Goal: Task Accomplishment & Management: Use online tool/utility

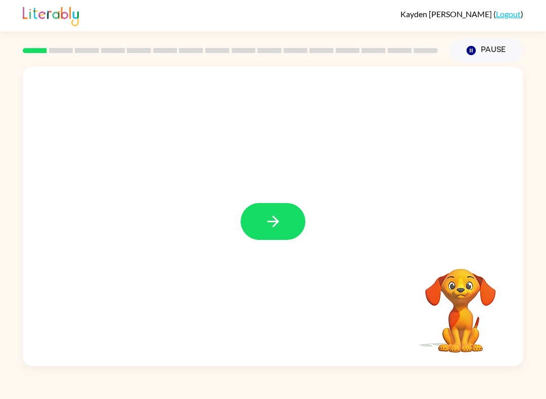
click at [280, 232] on button "button" at bounding box center [273, 221] width 65 height 37
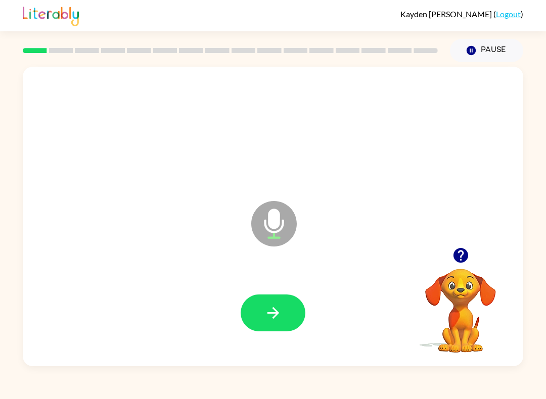
click at [288, 313] on button "button" at bounding box center [273, 313] width 65 height 37
click at [280, 325] on button "button" at bounding box center [273, 313] width 65 height 37
click at [281, 327] on button "button" at bounding box center [273, 313] width 65 height 37
click at [277, 314] on icon "button" at bounding box center [273, 313] width 12 height 12
click at [287, 312] on button "button" at bounding box center [273, 313] width 65 height 37
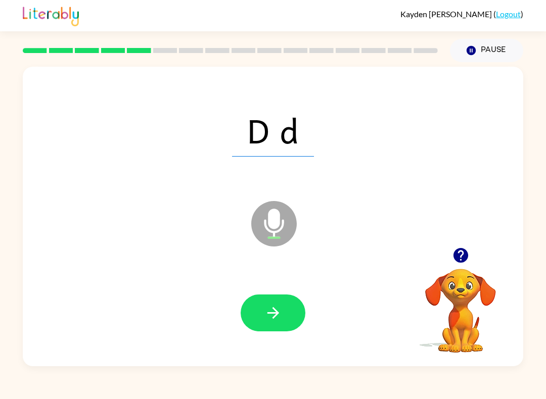
click at [278, 315] on icon "button" at bounding box center [273, 313] width 18 height 18
click at [285, 306] on button "button" at bounding box center [273, 313] width 65 height 37
click at [285, 323] on button "button" at bounding box center [273, 313] width 65 height 37
click at [272, 305] on icon "button" at bounding box center [273, 313] width 18 height 18
click at [283, 316] on button "button" at bounding box center [273, 313] width 65 height 37
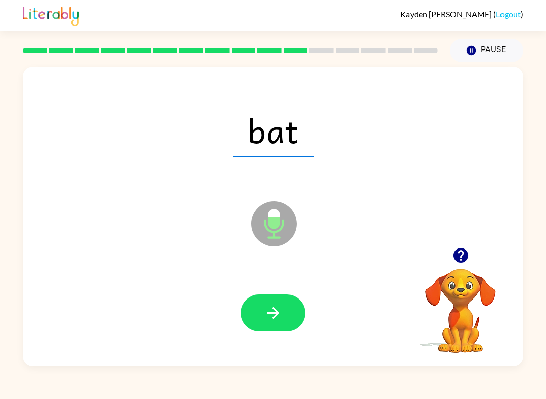
click at [285, 325] on button "button" at bounding box center [273, 313] width 65 height 37
click at [289, 317] on button "button" at bounding box center [273, 313] width 65 height 37
click at [284, 316] on button "button" at bounding box center [273, 313] width 65 height 37
click at [284, 314] on button "button" at bounding box center [273, 313] width 65 height 37
click at [295, 324] on button "button" at bounding box center [273, 313] width 65 height 37
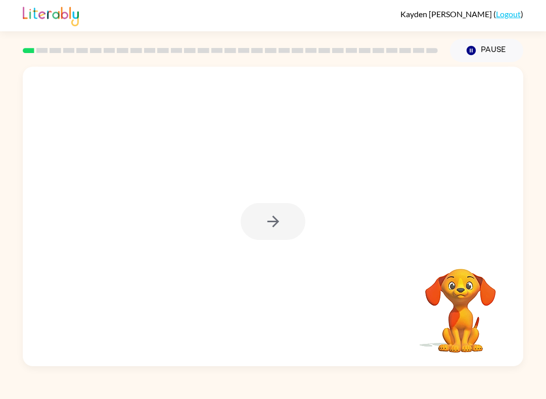
click at [272, 230] on div at bounding box center [273, 221] width 65 height 37
click at [275, 240] on button "button" at bounding box center [273, 221] width 65 height 37
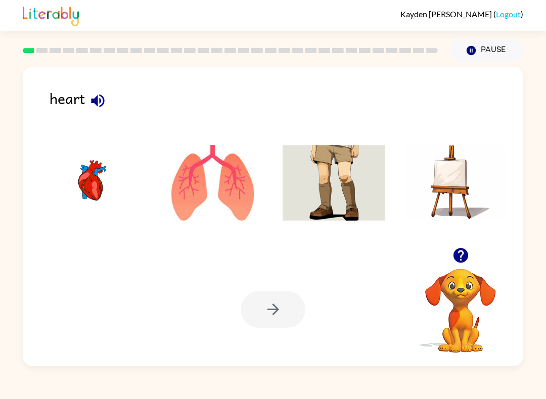
click at [97, 108] on icon "button" at bounding box center [98, 101] width 18 height 18
click at [202, 195] on img at bounding box center [213, 183] width 102 height 76
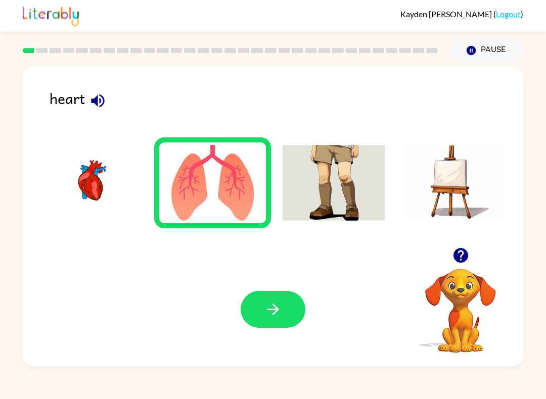
click at [266, 306] on icon "button" at bounding box center [273, 310] width 18 height 18
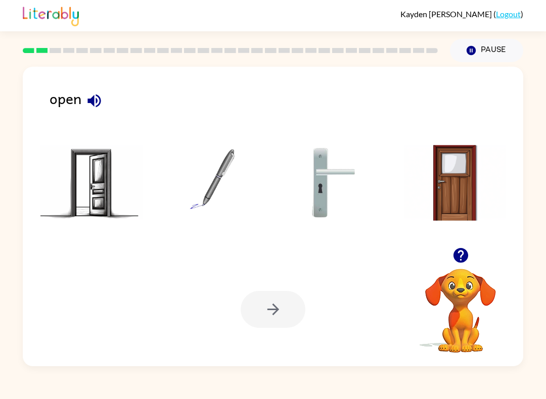
click at [98, 97] on icon "button" at bounding box center [93, 100] width 13 height 13
click at [75, 197] on img at bounding box center [91, 183] width 102 height 76
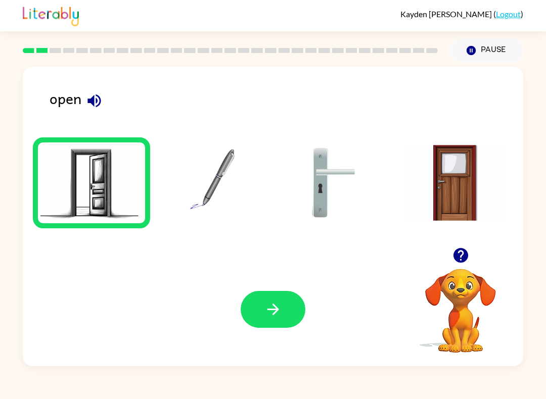
click at [285, 322] on button "button" at bounding box center [273, 309] width 65 height 37
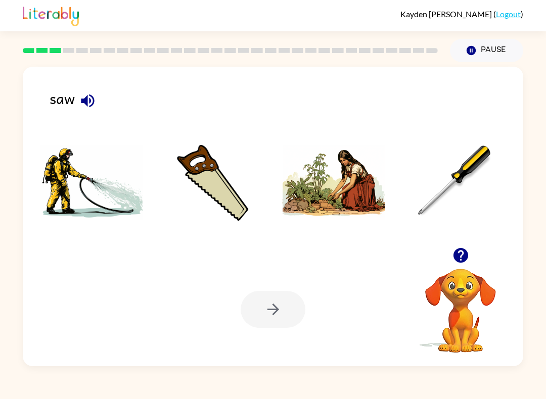
click at [84, 96] on icon "button" at bounding box center [88, 101] width 18 height 18
click at [351, 194] on img at bounding box center [333, 183] width 102 height 76
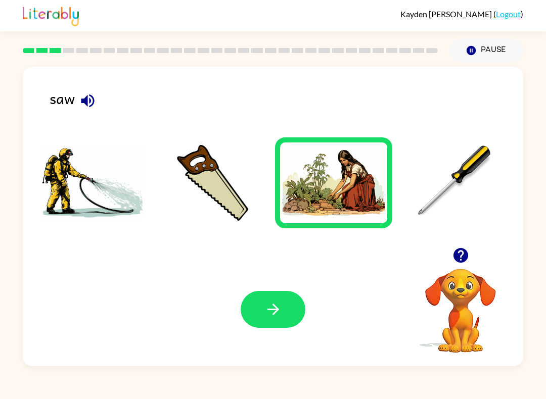
click at [278, 320] on button "button" at bounding box center [273, 309] width 65 height 37
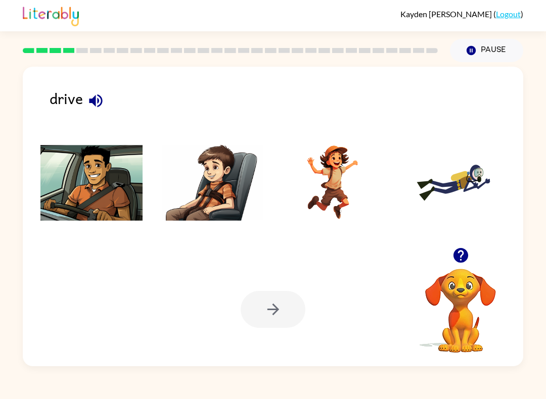
click at [89, 104] on icon "button" at bounding box center [95, 100] width 13 height 13
click at [79, 188] on img at bounding box center [91, 183] width 102 height 76
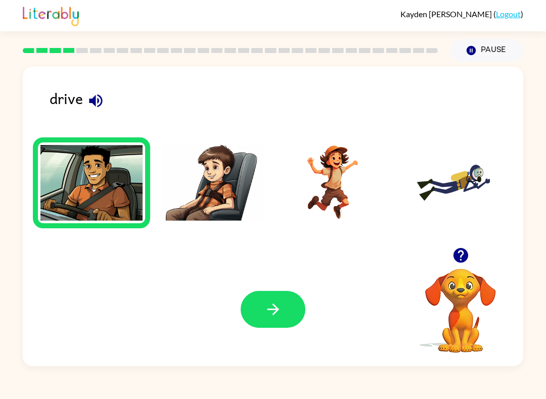
click at [262, 310] on button "button" at bounding box center [273, 309] width 65 height 37
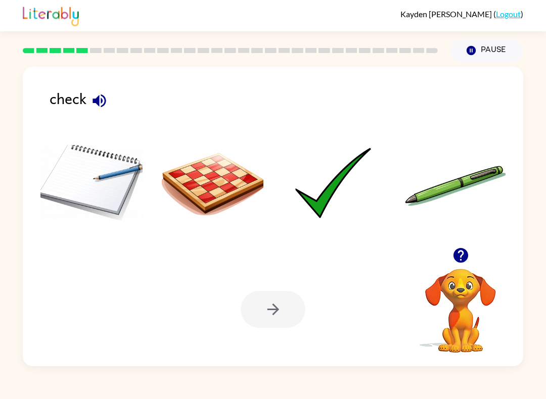
click at [105, 105] on icon "button" at bounding box center [99, 101] width 18 height 18
click at [333, 213] on img at bounding box center [333, 183] width 102 height 76
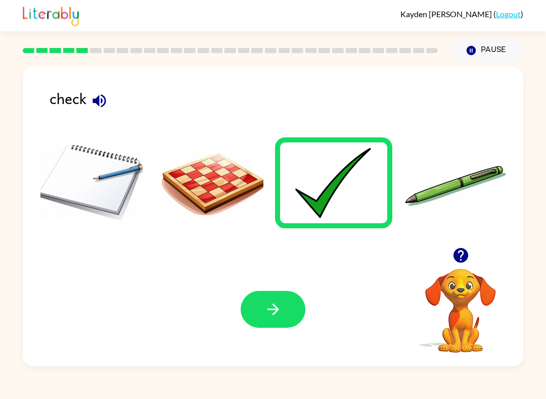
click at [265, 312] on icon "button" at bounding box center [273, 310] width 18 height 18
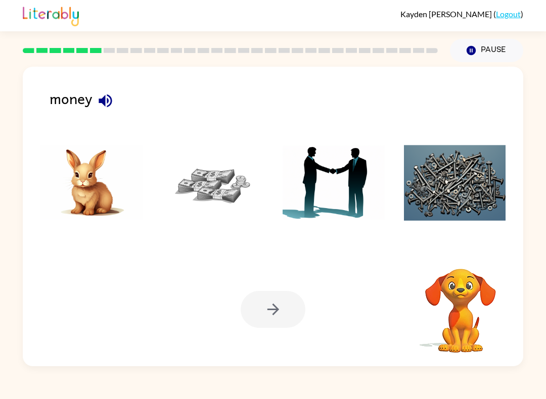
click at [470, 192] on img at bounding box center [455, 183] width 102 height 76
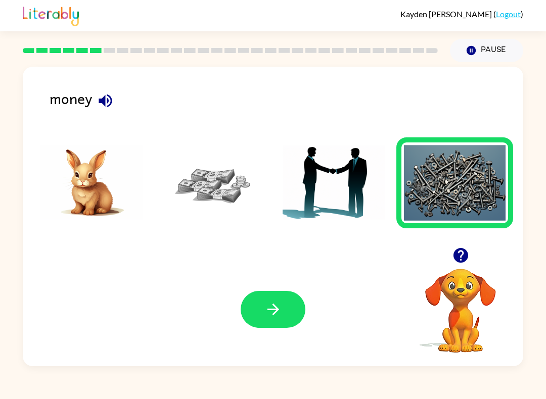
click at [263, 320] on button "button" at bounding box center [273, 309] width 65 height 37
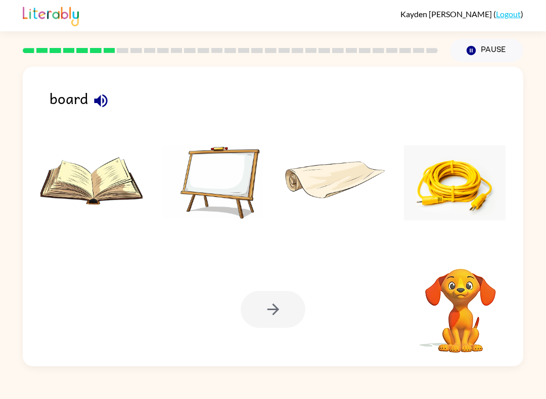
click at [93, 107] on icon "button" at bounding box center [101, 101] width 18 height 18
click at [98, 97] on icon "button" at bounding box center [101, 101] width 18 height 18
click at [209, 185] on img at bounding box center [213, 183] width 102 height 76
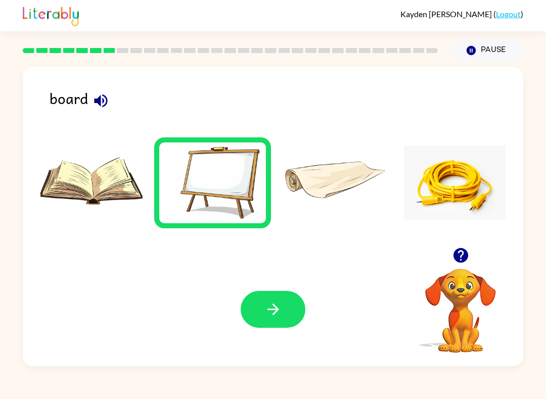
click at [280, 301] on icon "button" at bounding box center [273, 310] width 18 height 18
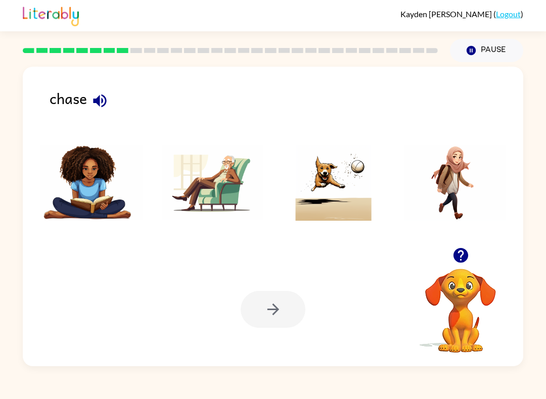
click at [95, 97] on icon "button" at bounding box center [100, 101] width 18 height 18
click at [354, 196] on img at bounding box center [333, 183] width 102 height 76
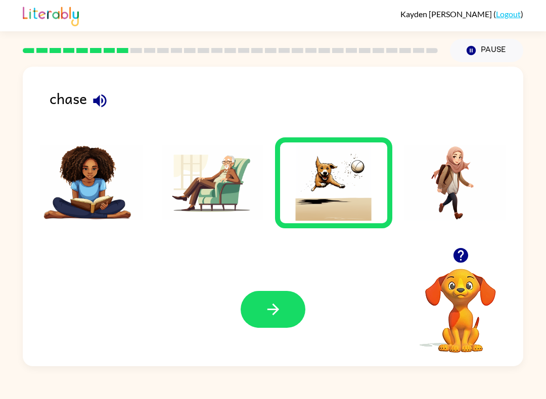
click at [255, 317] on button "button" at bounding box center [273, 309] width 65 height 37
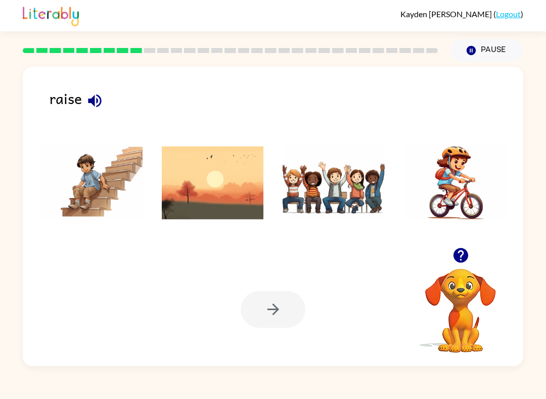
click at [100, 106] on icon "button" at bounding box center [94, 100] width 13 height 13
click at [355, 203] on img at bounding box center [333, 183] width 102 height 76
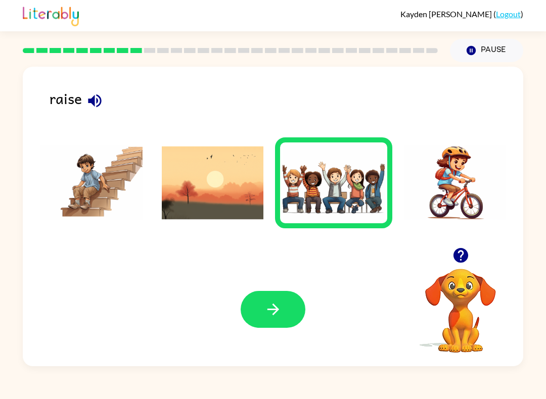
click at [272, 300] on button "button" at bounding box center [273, 309] width 65 height 37
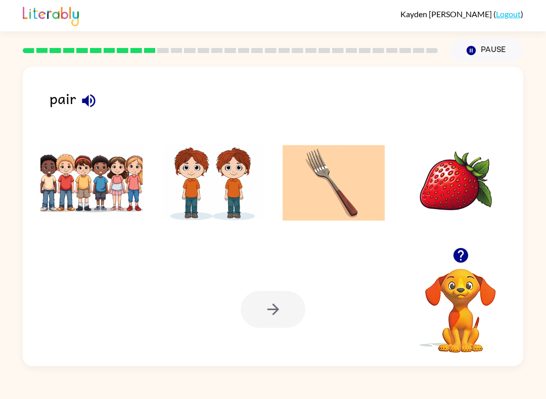
click at [93, 105] on icon "button" at bounding box center [88, 100] width 13 height 13
click at [215, 190] on img at bounding box center [213, 183] width 102 height 76
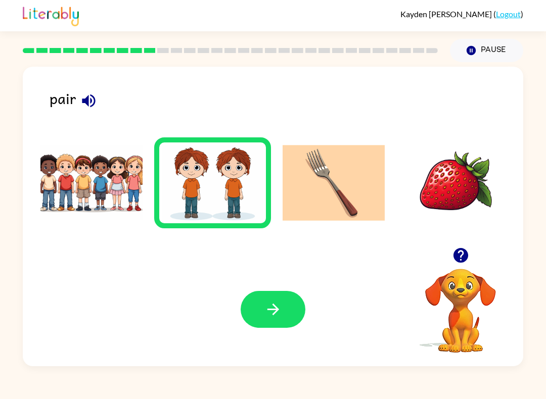
click at [282, 313] on button "button" at bounding box center [273, 309] width 65 height 37
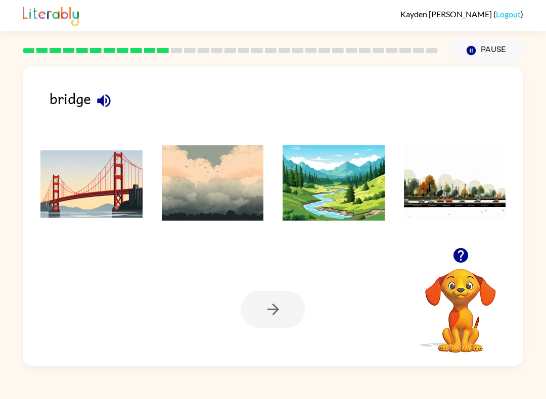
click at [112, 103] on icon "button" at bounding box center [104, 101] width 18 height 18
click at [90, 188] on img at bounding box center [91, 183] width 102 height 76
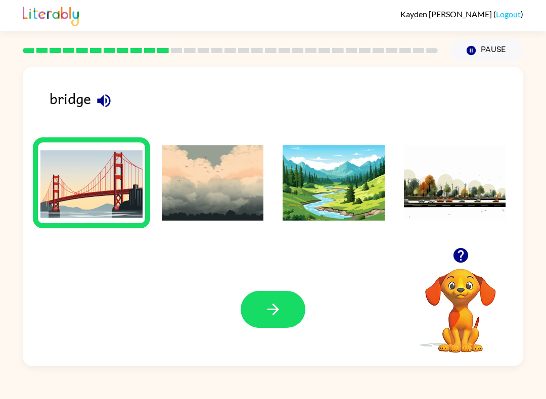
click at [272, 289] on div "Your browser must support playing .mp4 files to use Literably. Please try using…" at bounding box center [273, 310] width 500 height 114
click at [256, 323] on button "button" at bounding box center [273, 309] width 65 height 37
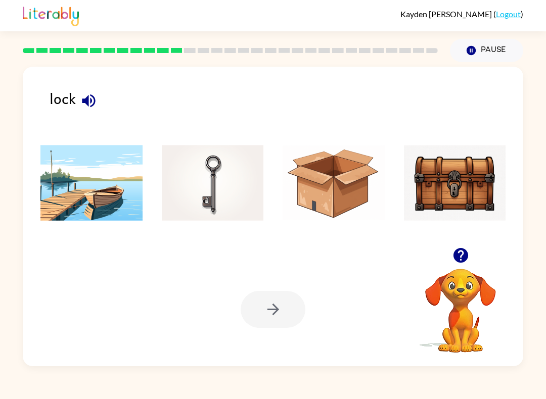
click at [80, 98] on icon "button" at bounding box center [89, 101] width 18 height 18
click at [474, 181] on img at bounding box center [455, 183] width 102 height 76
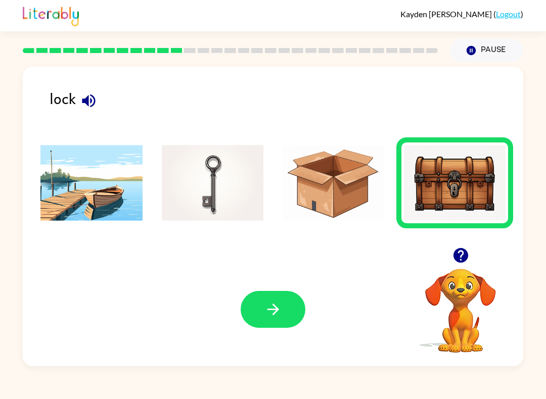
click at [280, 328] on button "button" at bounding box center [273, 309] width 65 height 37
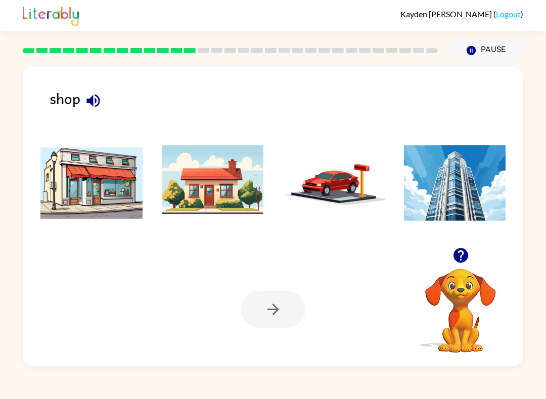
click at [95, 99] on icon "button" at bounding box center [93, 101] width 18 height 18
click at [92, 97] on icon "button" at bounding box center [93, 101] width 18 height 18
click at [87, 192] on img at bounding box center [91, 183] width 102 height 76
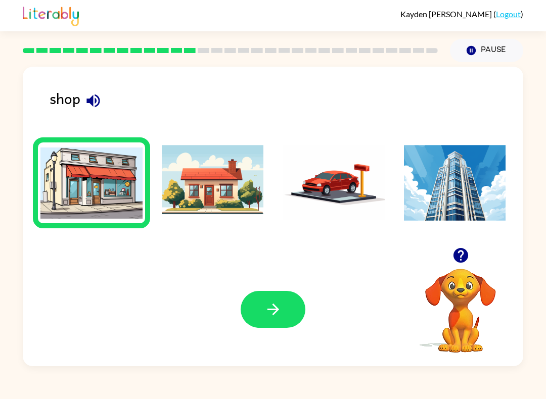
click at [293, 314] on button "button" at bounding box center [273, 309] width 65 height 37
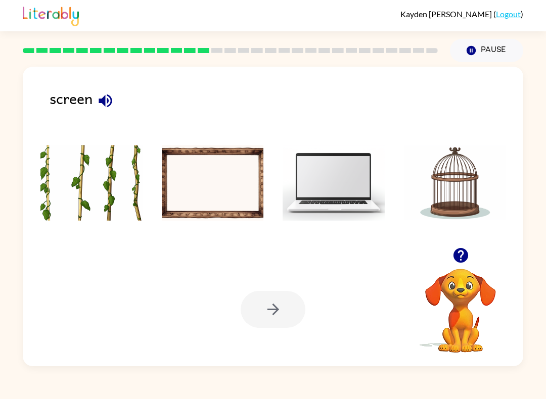
click at [98, 92] on button "button" at bounding box center [105, 101] width 26 height 26
click at [221, 199] on img at bounding box center [213, 183] width 102 height 76
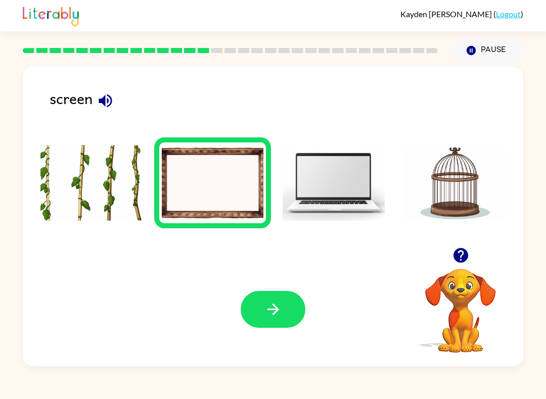
click at [267, 302] on icon "button" at bounding box center [273, 310] width 18 height 18
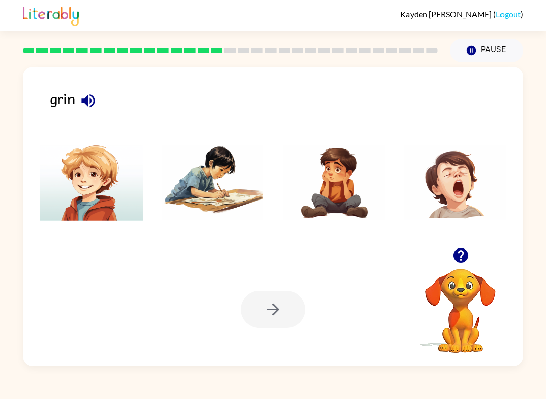
click at [77, 102] on button "button" at bounding box center [88, 101] width 26 height 26
click at [90, 104] on icon "button" at bounding box center [87, 100] width 13 height 13
click at [225, 177] on img at bounding box center [213, 183] width 102 height 76
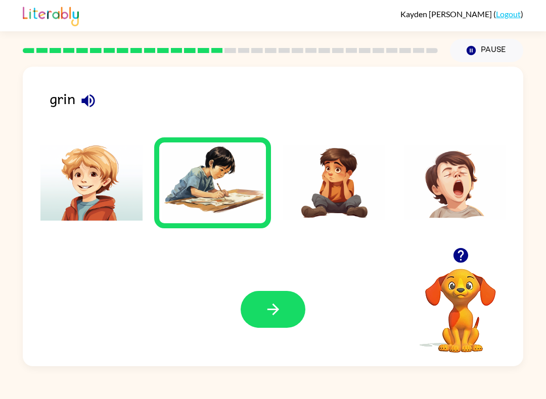
click at [271, 313] on icon "button" at bounding box center [273, 310] width 18 height 18
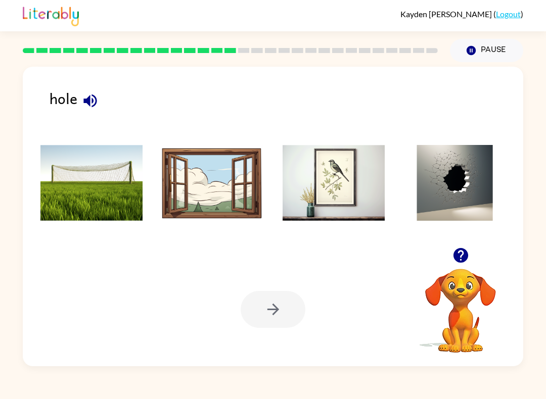
click at [92, 98] on icon "button" at bounding box center [90, 101] width 18 height 18
click at [87, 103] on icon "button" at bounding box center [89, 100] width 13 height 13
click at [472, 179] on img at bounding box center [455, 183] width 102 height 76
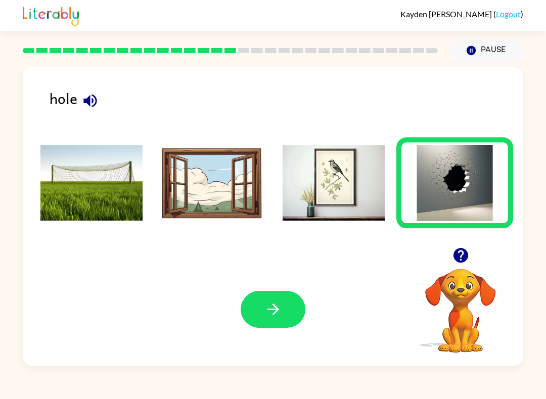
click at [257, 300] on button "button" at bounding box center [273, 309] width 65 height 37
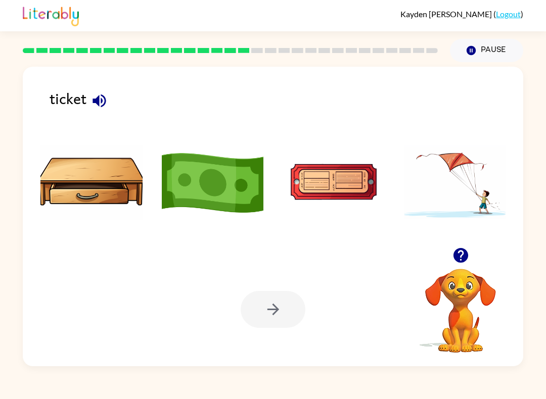
click at [90, 98] on button "button" at bounding box center [99, 101] width 26 height 26
click at [348, 176] on img at bounding box center [333, 183] width 102 height 76
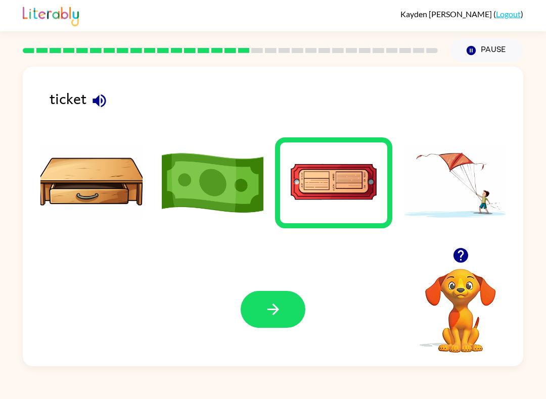
click at [295, 307] on button "button" at bounding box center [273, 309] width 65 height 37
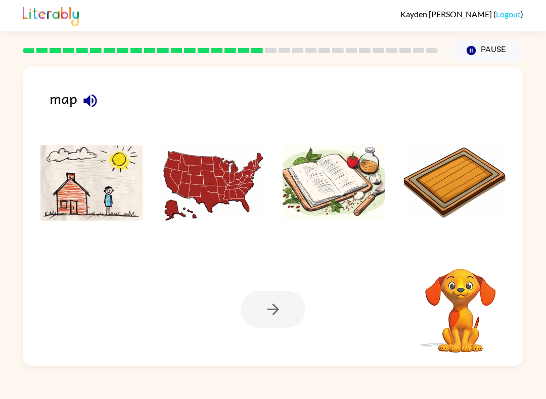
click at [82, 109] on icon "button" at bounding box center [90, 101] width 18 height 18
click at [88, 100] on icon "button" at bounding box center [89, 100] width 13 height 13
click at [88, 97] on icon "button" at bounding box center [90, 101] width 18 height 18
click at [88, 103] on icon "button" at bounding box center [89, 100] width 13 height 13
click at [200, 197] on img at bounding box center [213, 183] width 102 height 76
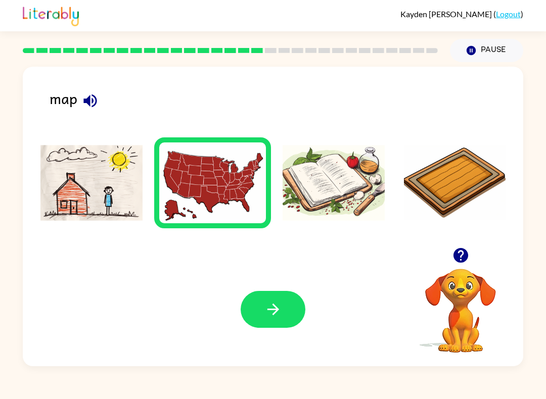
click at [289, 317] on button "button" at bounding box center [273, 309] width 65 height 37
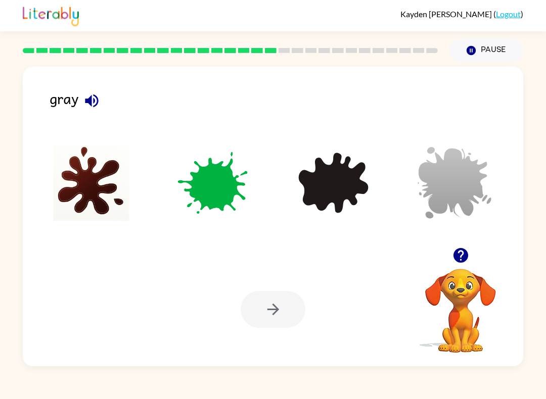
click at [79, 98] on button "button" at bounding box center [92, 101] width 26 height 26
click at [461, 187] on img at bounding box center [455, 183] width 102 height 76
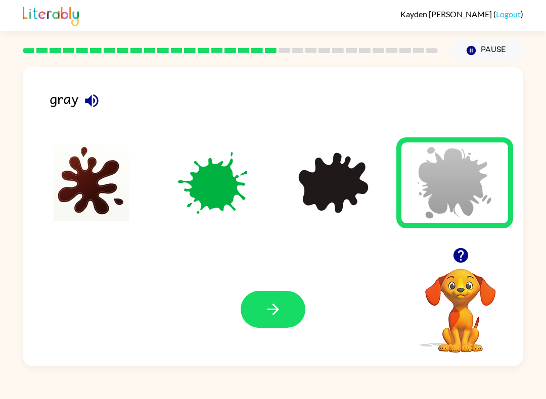
click at [295, 310] on button "button" at bounding box center [273, 309] width 65 height 37
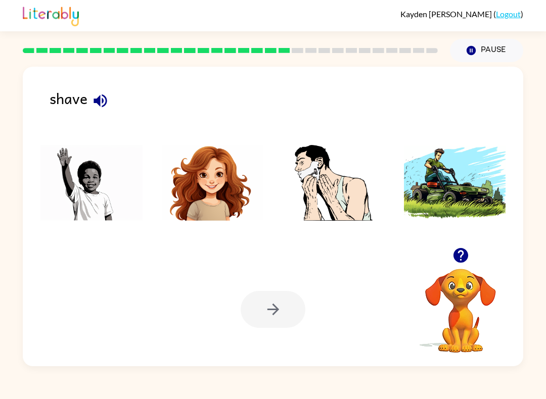
click at [94, 94] on icon "button" at bounding box center [100, 101] width 18 height 18
click at [341, 197] on img at bounding box center [333, 183] width 102 height 76
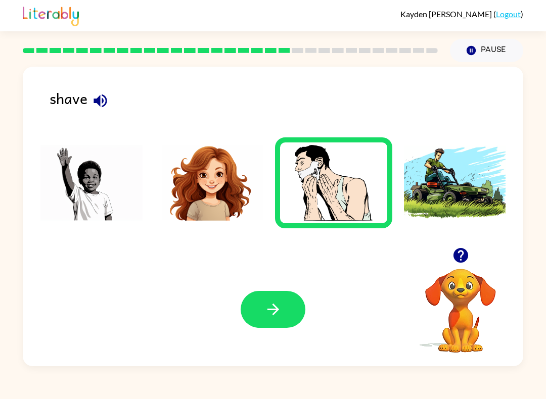
click at [258, 323] on button "button" at bounding box center [273, 309] width 65 height 37
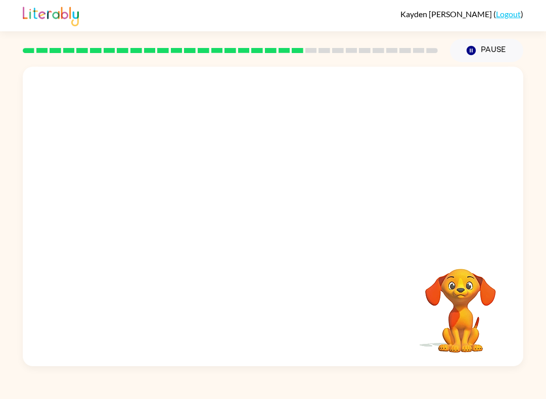
click at [172, 88] on video "Your browser must support playing .mp4 files to use Literably. Please try using…" at bounding box center [273, 157] width 500 height 181
click at [184, 85] on video "Your browser must support playing .mp4 files to use Literably. Please try using…" at bounding box center [273, 157] width 500 height 181
click at [304, 224] on button "button" at bounding box center [273, 221] width 65 height 37
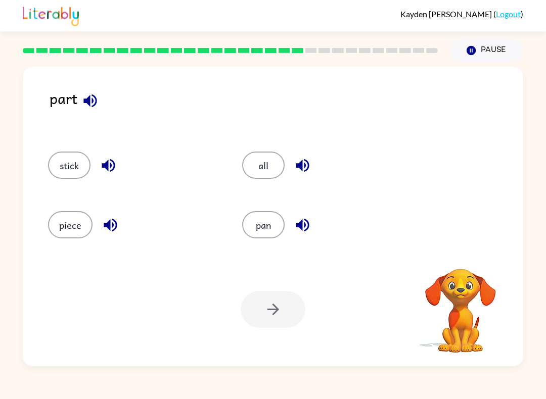
click at [99, 102] on icon "button" at bounding box center [90, 101] width 18 height 18
click at [87, 104] on icon "button" at bounding box center [89, 100] width 13 height 13
click at [85, 90] on button "button" at bounding box center [90, 101] width 26 height 26
click at [84, 91] on button "button" at bounding box center [90, 101] width 26 height 26
click at [55, 237] on button "piece" at bounding box center [70, 224] width 44 height 27
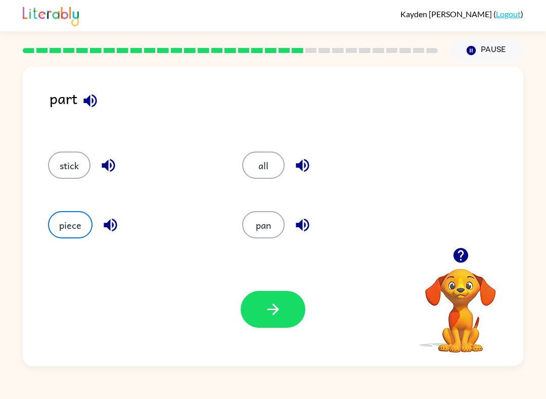
click at [251, 304] on button "button" at bounding box center [273, 309] width 65 height 37
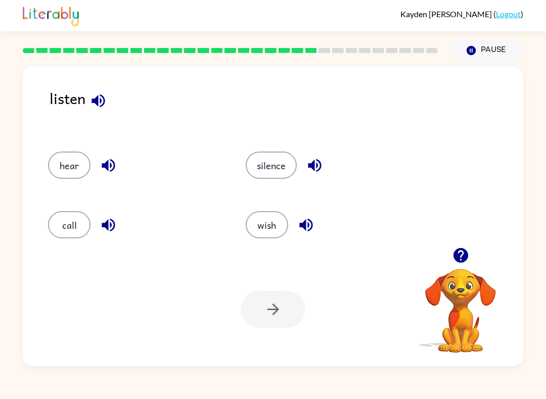
click at [106, 103] on icon "button" at bounding box center [98, 101] width 18 height 18
click at [96, 99] on icon "button" at bounding box center [97, 100] width 13 height 13
click at [276, 165] on button "silence" at bounding box center [271, 165] width 51 height 27
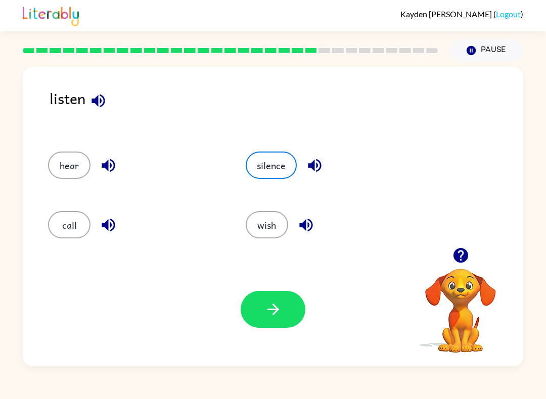
click at [286, 302] on button "button" at bounding box center [273, 309] width 65 height 37
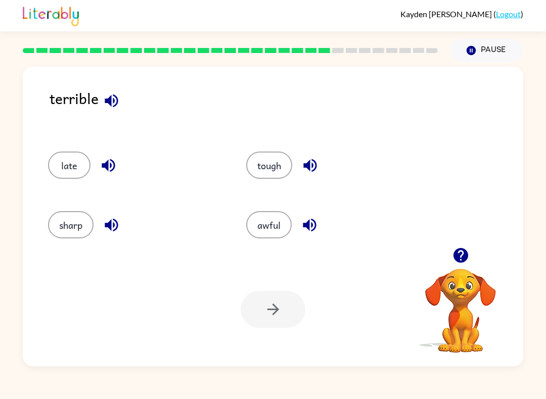
click at [108, 104] on icon "button" at bounding box center [111, 100] width 13 height 13
click at [284, 167] on button "tough" at bounding box center [269, 165] width 46 height 27
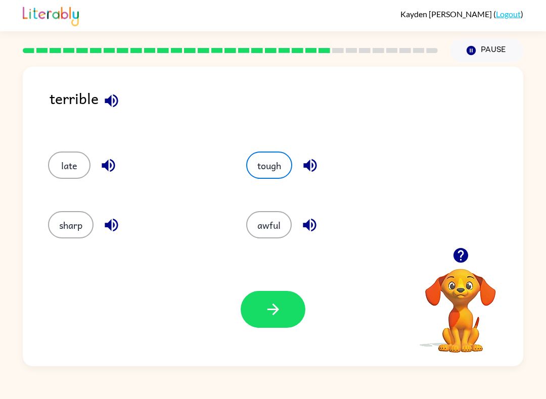
click at [279, 313] on icon "button" at bounding box center [273, 310] width 18 height 18
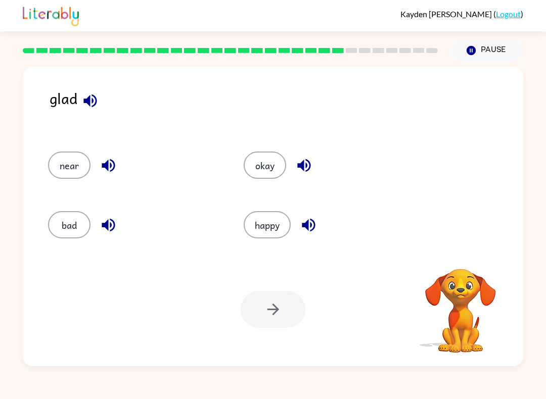
click at [82, 109] on icon "button" at bounding box center [90, 101] width 18 height 18
click at [95, 100] on icon "button" at bounding box center [89, 100] width 13 height 13
click at [281, 170] on button "okay" at bounding box center [265, 165] width 42 height 27
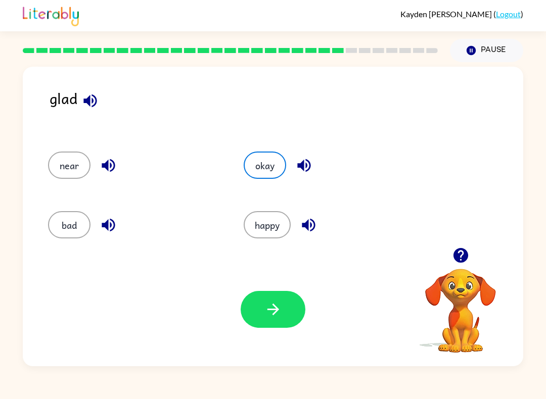
click at [267, 295] on button "button" at bounding box center [273, 309] width 65 height 37
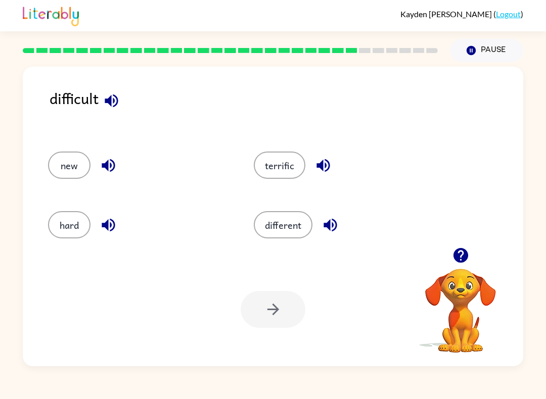
click at [123, 101] on button "button" at bounding box center [112, 101] width 26 height 26
click at [279, 165] on button "terrific" at bounding box center [280, 165] width 52 height 27
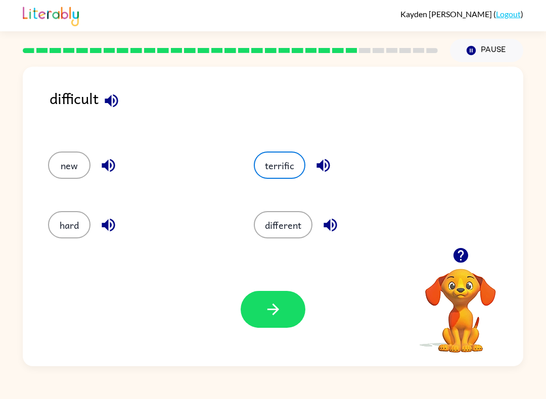
click at [270, 315] on icon "button" at bounding box center [273, 310] width 18 height 18
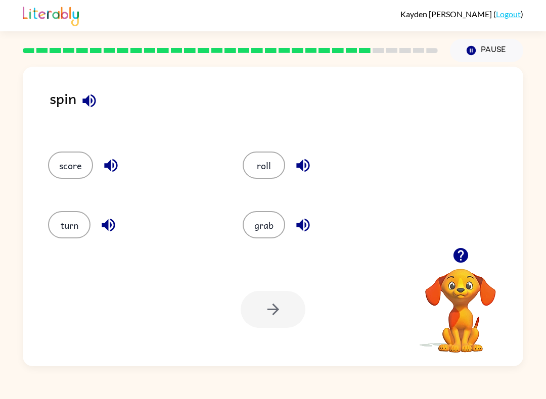
click at [374, 76] on div "spin score roll turn grab Your browser must support playing .mp4 files to use L…" at bounding box center [273, 217] width 500 height 300
click at [74, 100] on div "spin" at bounding box center [286, 109] width 473 height 44
click at [77, 95] on button "button" at bounding box center [89, 101] width 26 height 26
click at [87, 105] on icon "button" at bounding box center [88, 100] width 13 height 13
click at [67, 165] on button "score" at bounding box center [70, 165] width 45 height 27
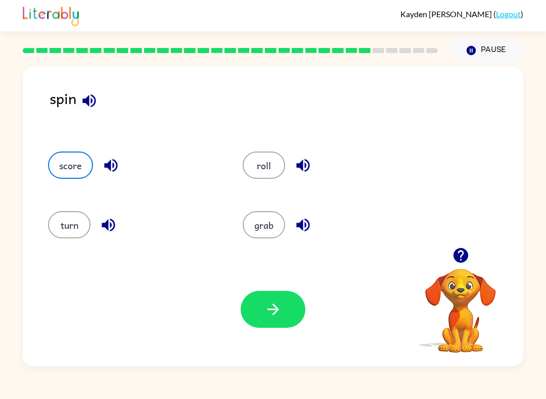
click at [262, 327] on button "button" at bounding box center [273, 309] width 65 height 37
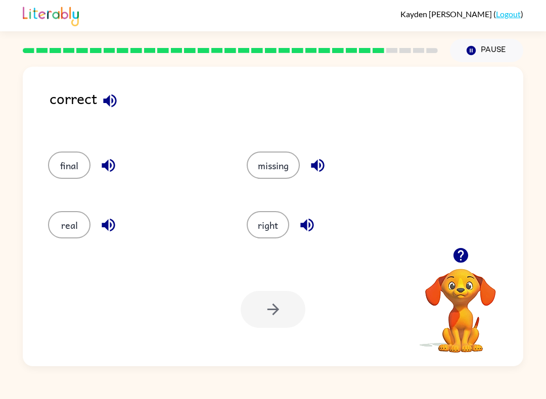
click at [119, 109] on icon "button" at bounding box center [110, 101] width 18 height 18
click at [72, 172] on button "final" at bounding box center [69, 165] width 42 height 27
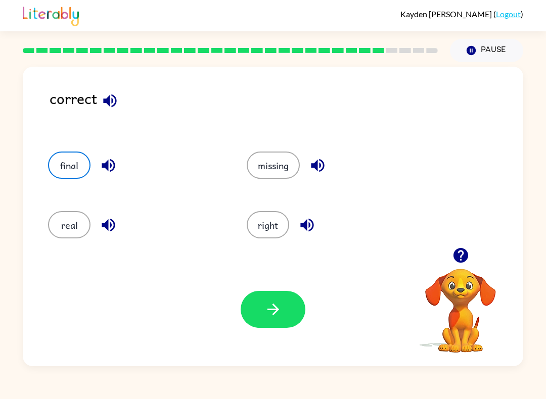
click at [291, 320] on button "button" at bounding box center [273, 309] width 65 height 37
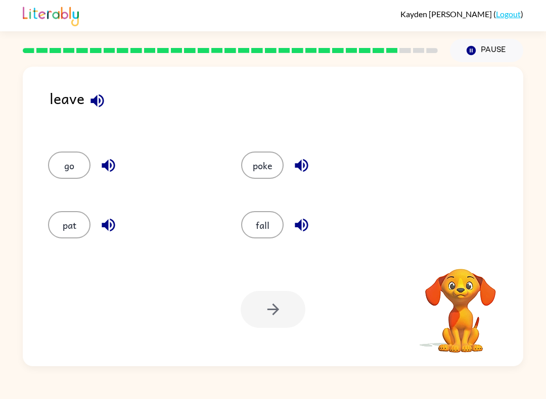
click at [258, 237] on button "fall" at bounding box center [262, 224] width 42 height 27
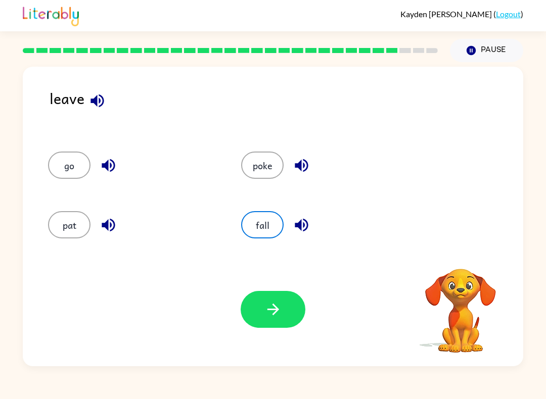
click at [297, 321] on button "button" at bounding box center [273, 309] width 65 height 37
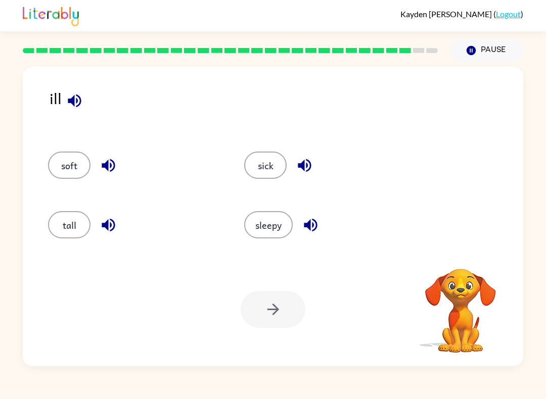
click at [73, 92] on button "button" at bounding box center [75, 101] width 26 height 26
click at [65, 237] on button "tall" at bounding box center [69, 224] width 42 height 27
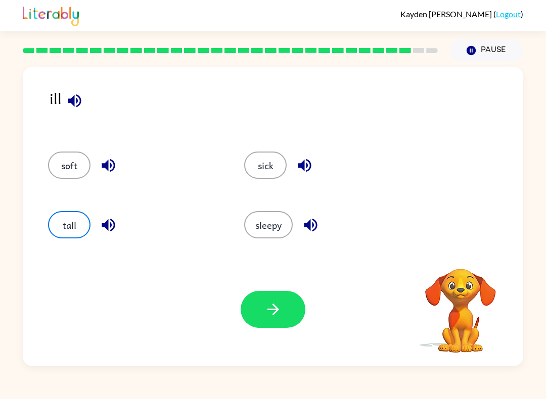
click at [261, 310] on button "button" at bounding box center [273, 309] width 65 height 37
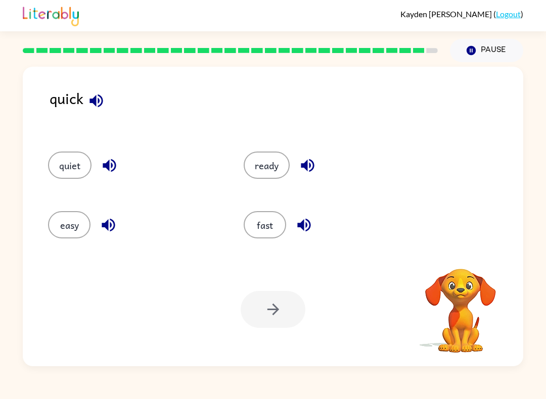
click at [114, 98] on div "quick" at bounding box center [286, 109] width 473 height 44
click at [92, 101] on icon "button" at bounding box center [95, 100] width 13 height 13
click at [268, 174] on button "ready" at bounding box center [267, 165] width 46 height 27
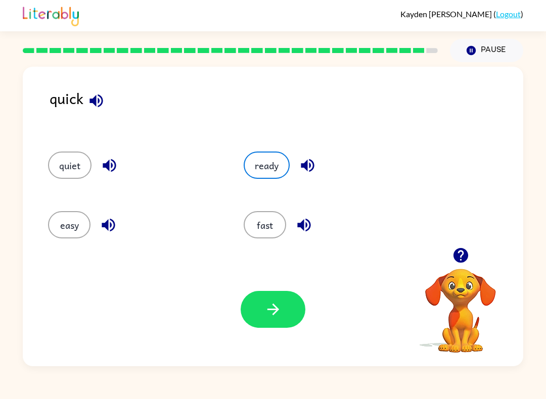
click at [271, 304] on icon "button" at bounding box center [273, 310] width 18 height 18
